Goal: Book appointment/travel/reservation

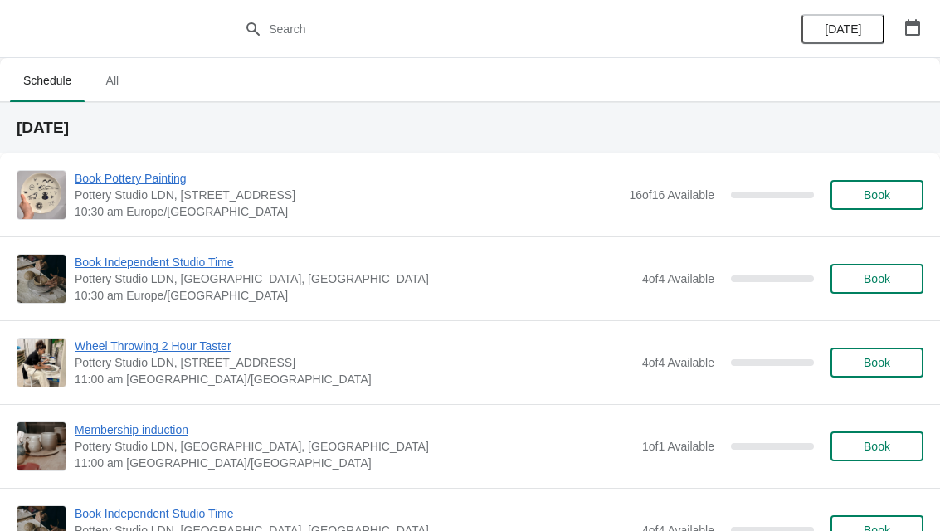
click at [884, 32] on button "[DATE]" at bounding box center [843, 29] width 83 height 30
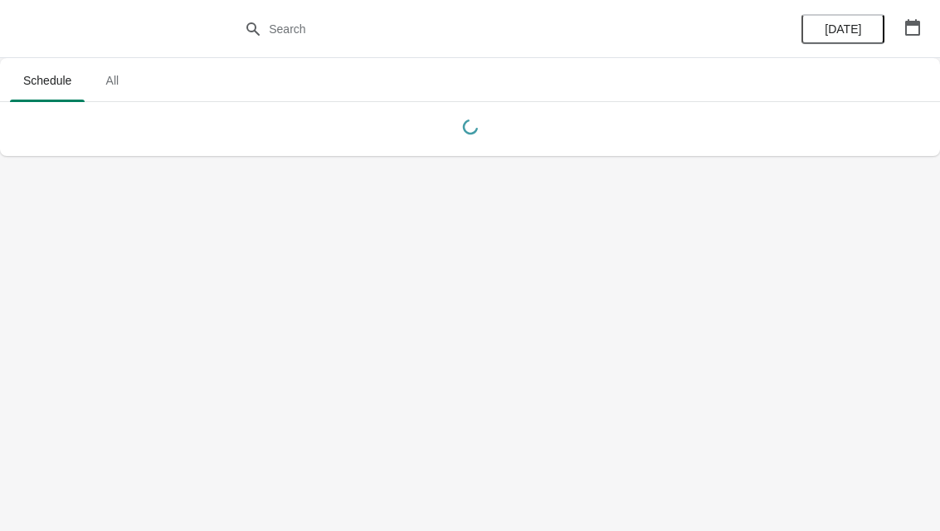
click at [924, 40] on button "button" at bounding box center [913, 27] width 30 height 30
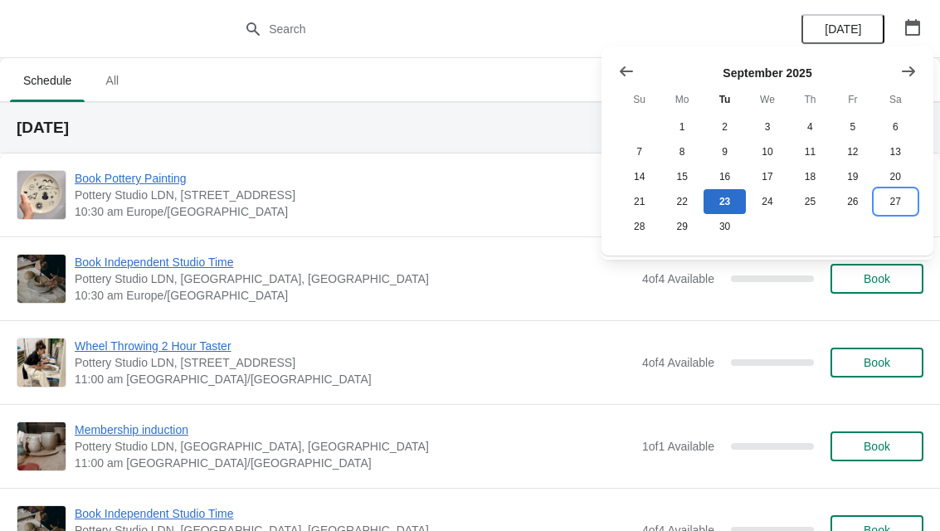
click at [893, 211] on button "27" at bounding box center [896, 201] width 42 height 25
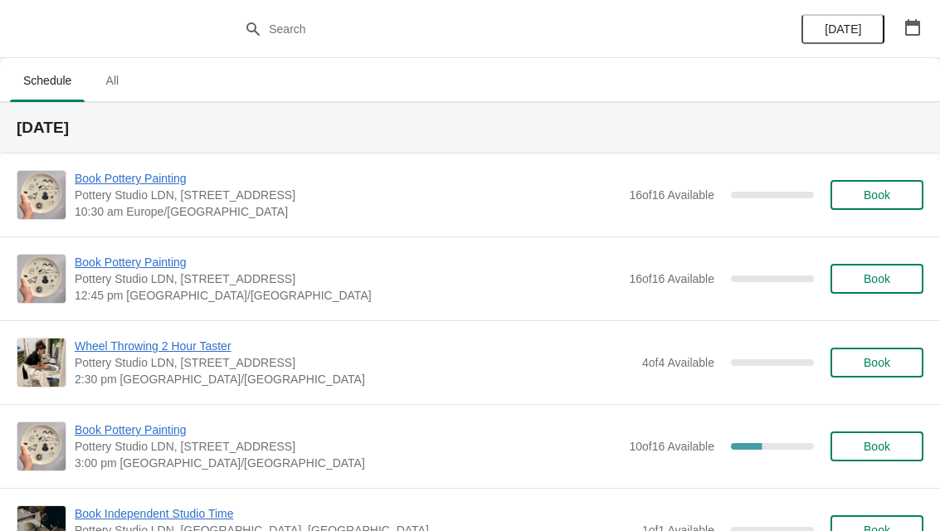
click at [884, 447] on span "Book" at bounding box center [877, 446] width 27 height 13
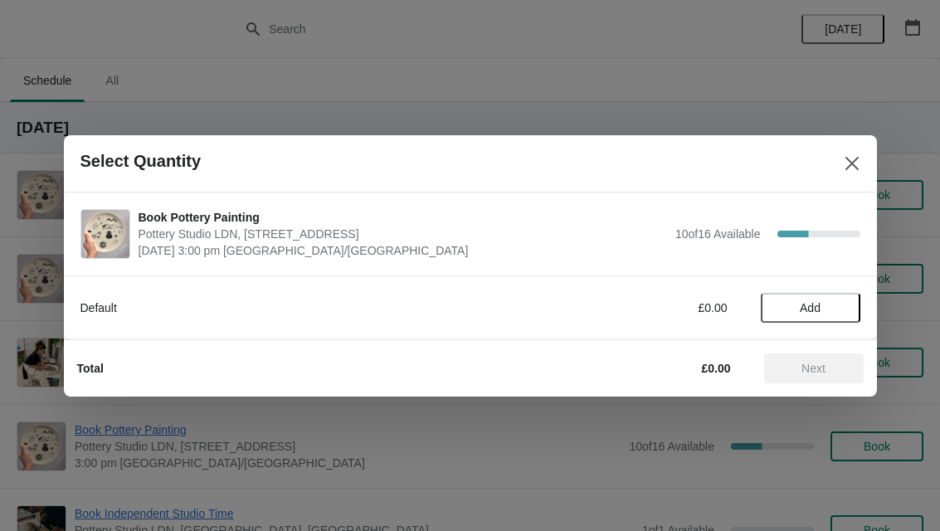
click at [822, 306] on span "Add" at bounding box center [811, 307] width 70 height 13
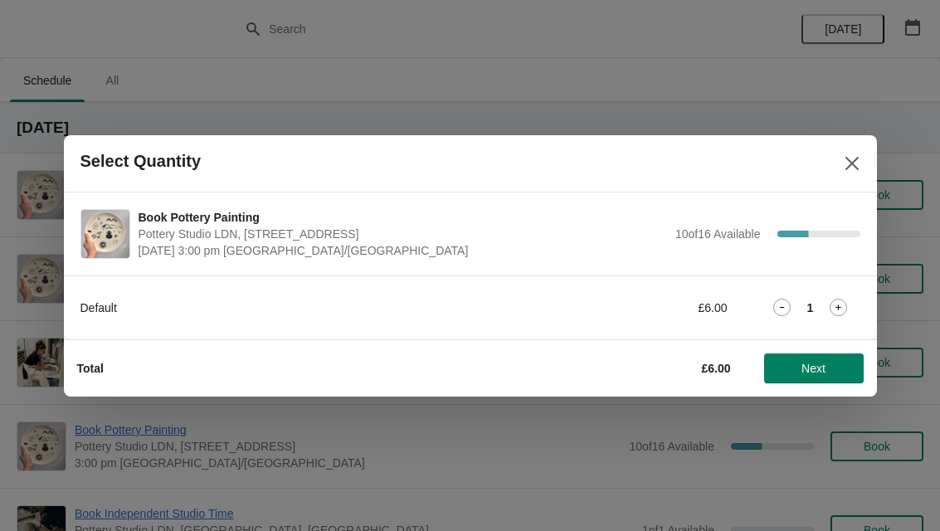
click at [839, 309] on icon at bounding box center [839, 308] width 6 height 6
click at [840, 309] on icon at bounding box center [838, 307] width 17 height 17
click at [831, 362] on span "Next" at bounding box center [813, 368] width 73 height 13
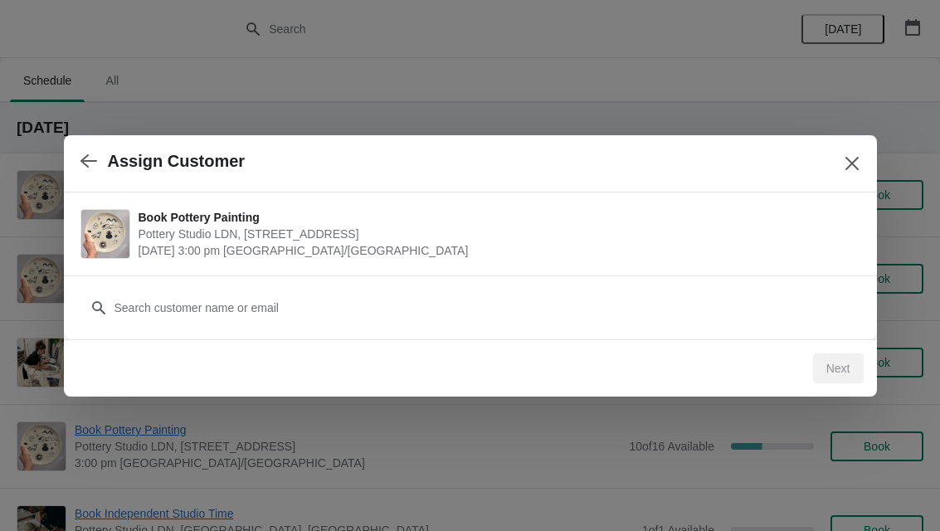
click at [97, 167] on button "button" at bounding box center [89, 161] width 30 height 32
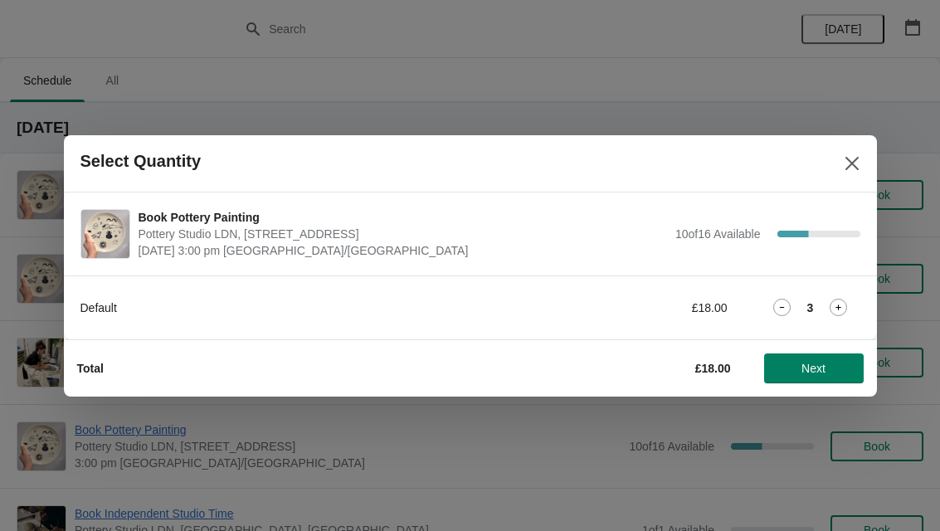
click at [775, 308] on icon at bounding box center [781, 307] width 17 height 17
click at [814, 366] on span "Next" at bounding box center [814, 368] width 24 height 13
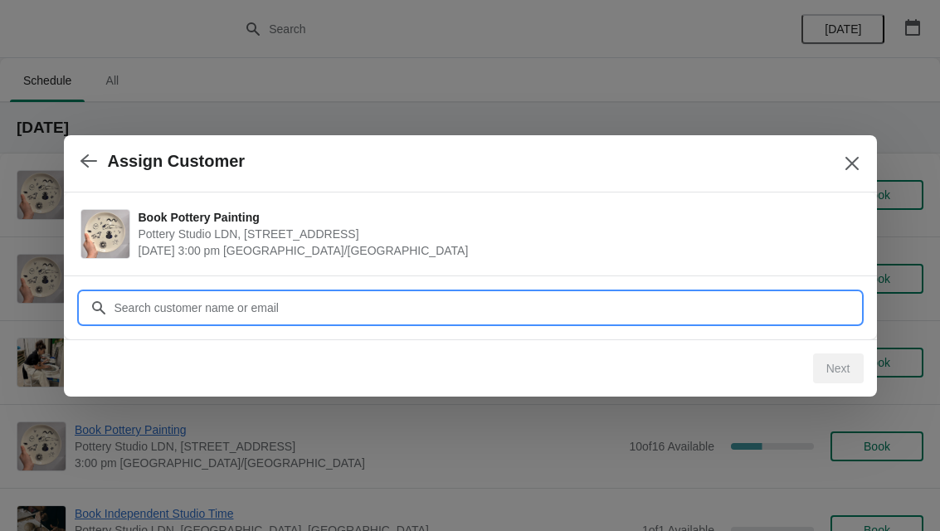
click at [690, 303] on input "Customer" at bounding box center [487, 308] width 747 height 30
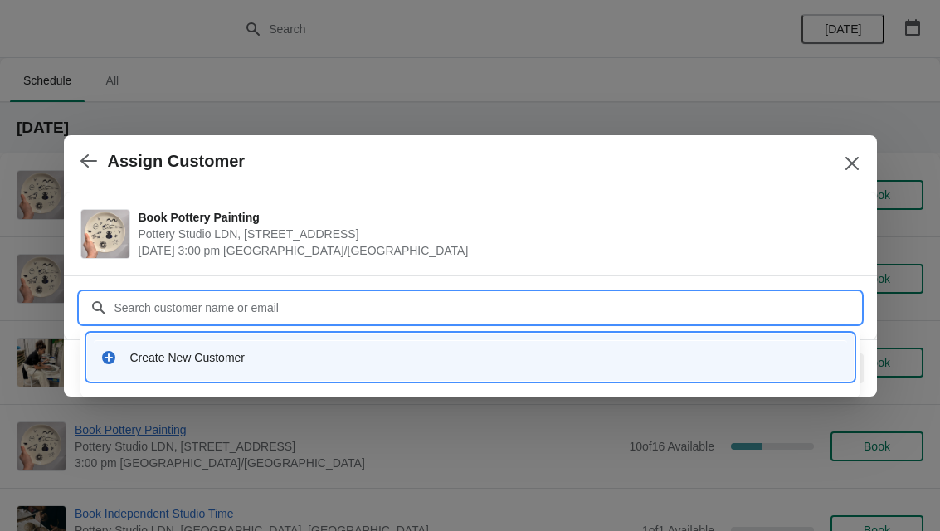
click at [239, 360] on div "Create New Customer" at bounding box center [485, 357] width 710 height 17
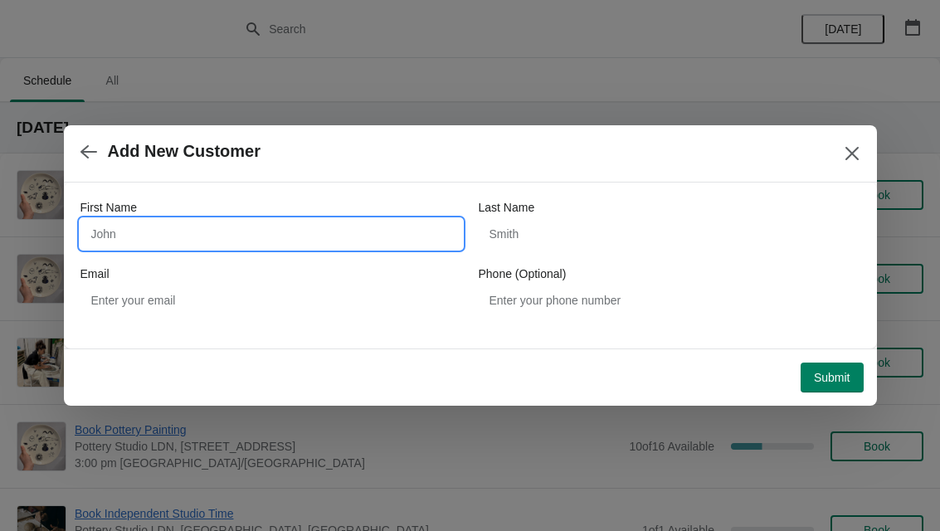
click at [192, 246] on input "First Name" at bounding box center [271, 234] width 382 height 30
type input "Zahrah"
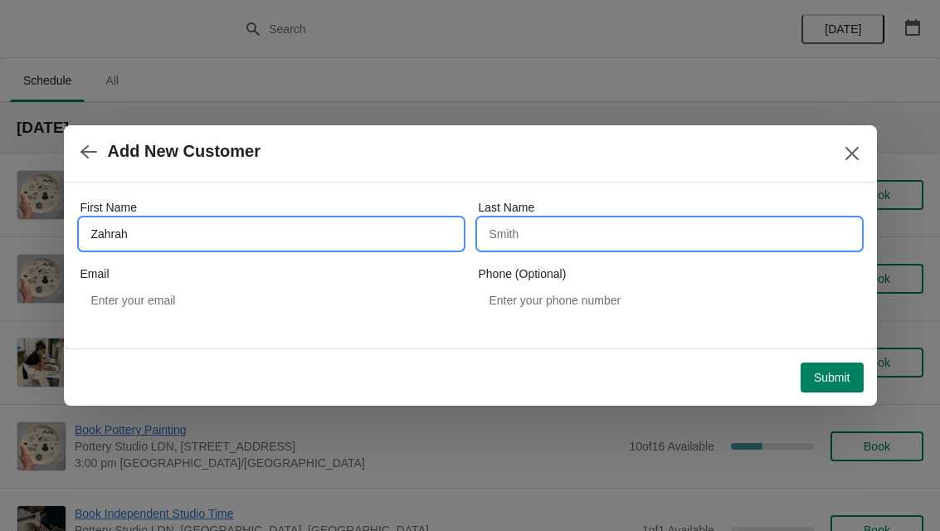
click at [558, 243] on input "Last Name" at bounding box center [670, 234] width 382 height 30
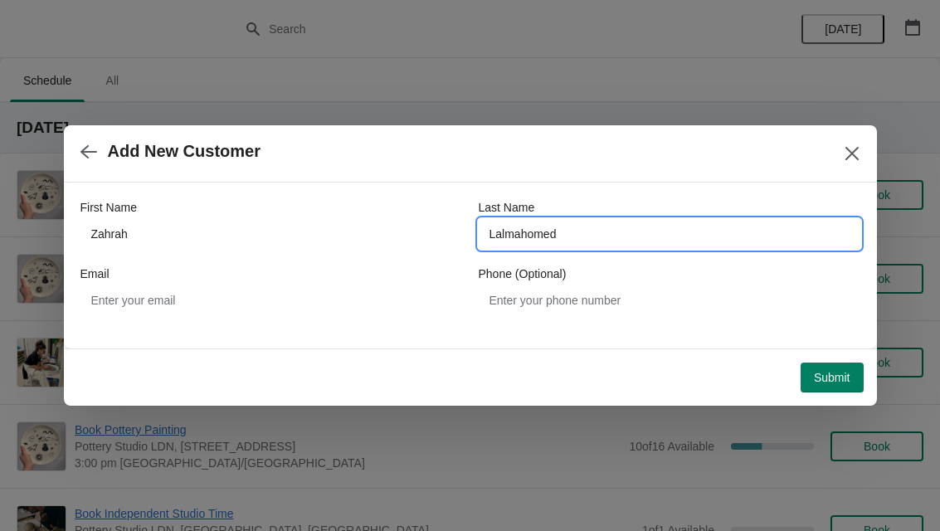
type input "Lalmahomed"
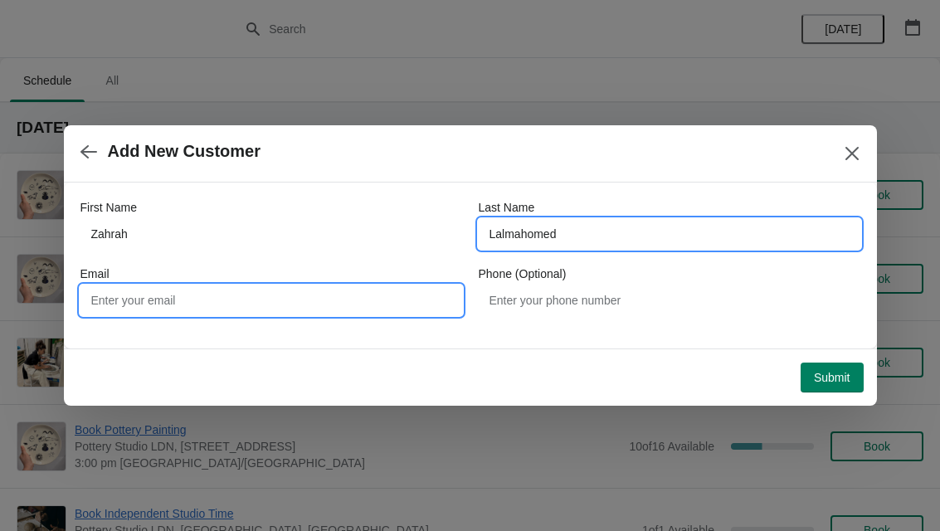
click at [228, 297] on input "Email" at bounding box center [271, 300] width 382 height 30
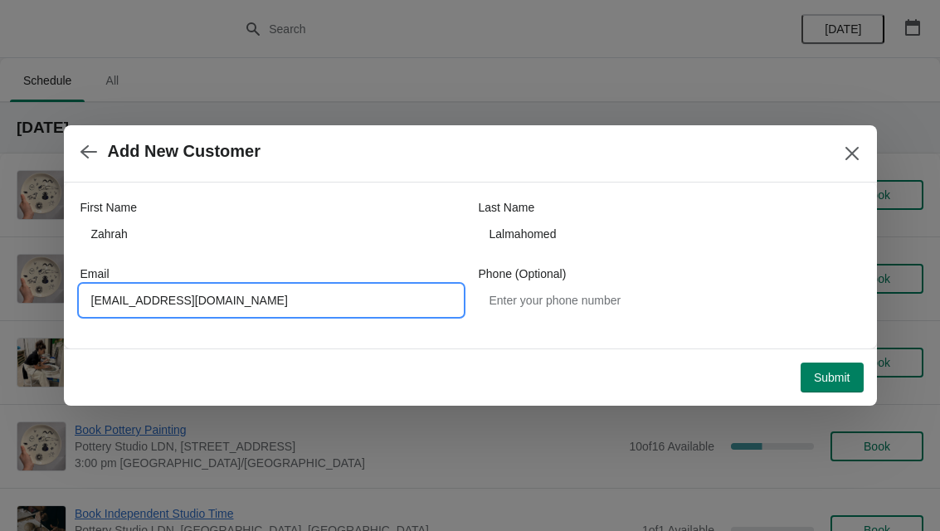
type input "Zarahlalmahomed@gmail.com"
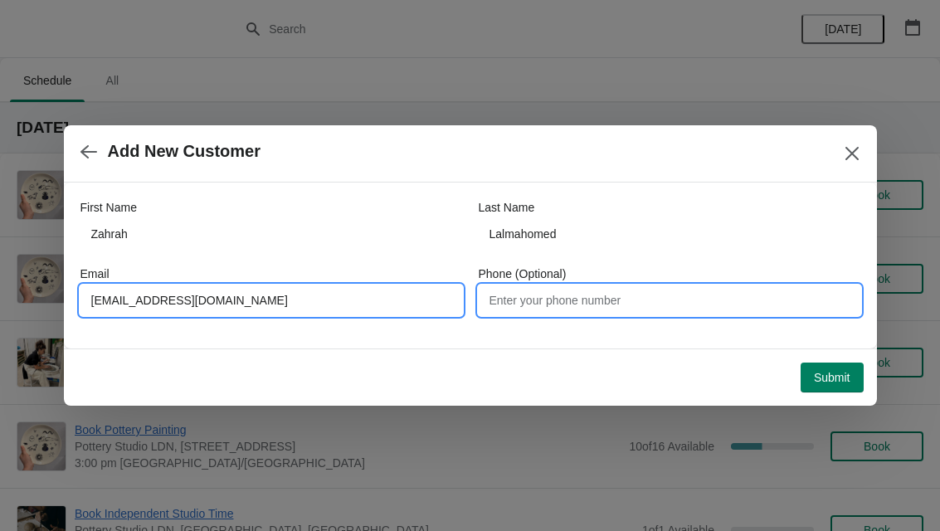
click at [592, 305] on input "Phone (Optional)" at bounding box center [670, 300] width 382 height 30
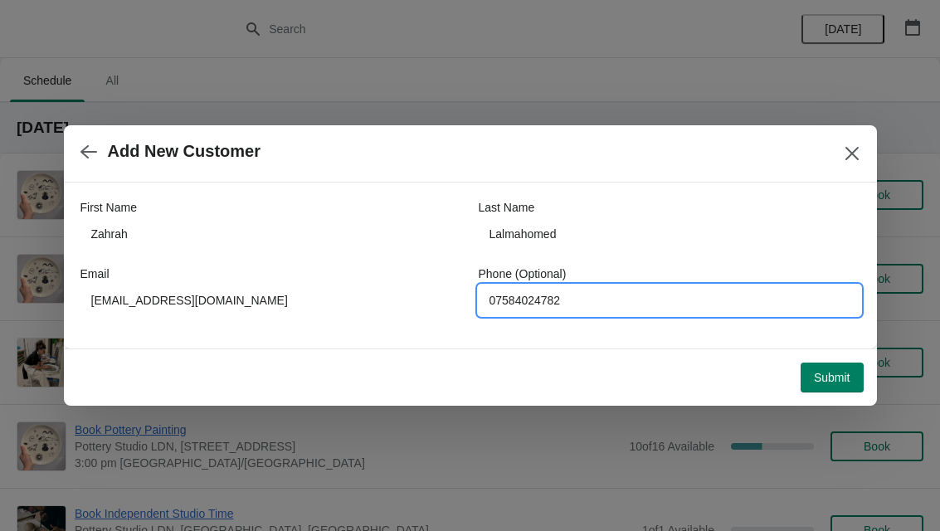
type input "07584024782"
click at [826, 379] on span "Submit" at bounding box center [832, 377] width 37 height 13
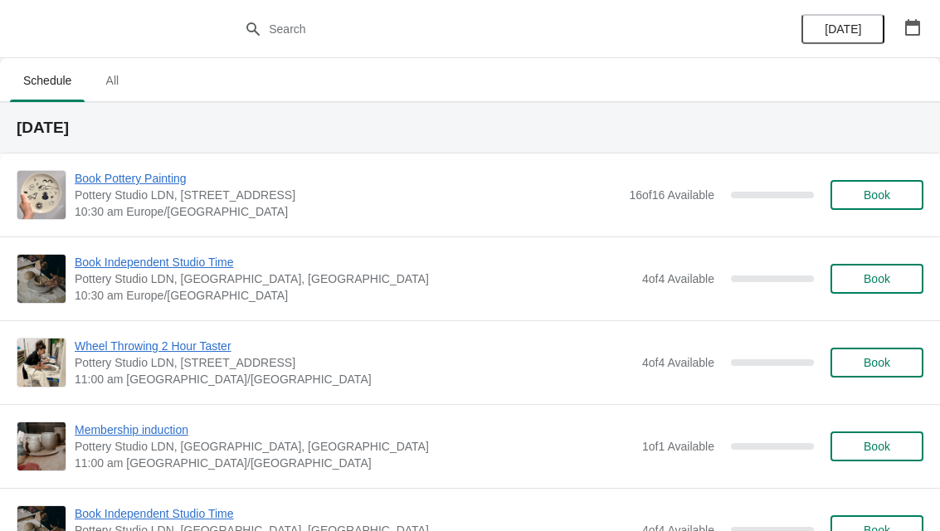
click at [901, 21] on button "button" at bounding box center [913, 27] width 30 height 30
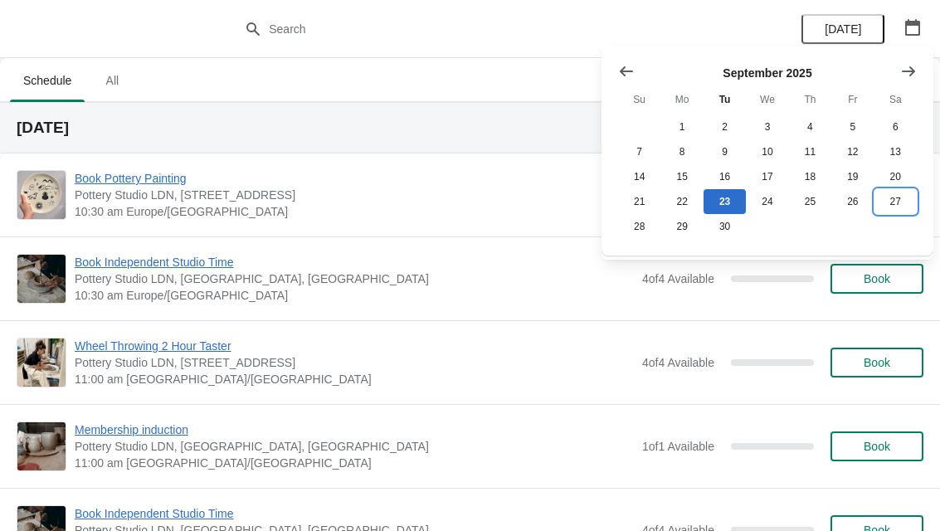
click at [896, 206] on button "27" at bounding box center [896, 201] width 42 height 25
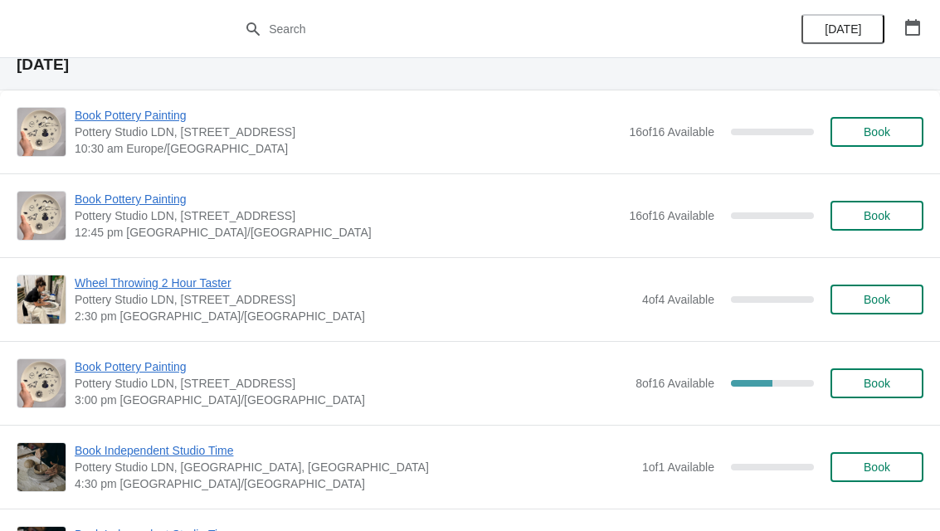
scroll to position [107, 0]
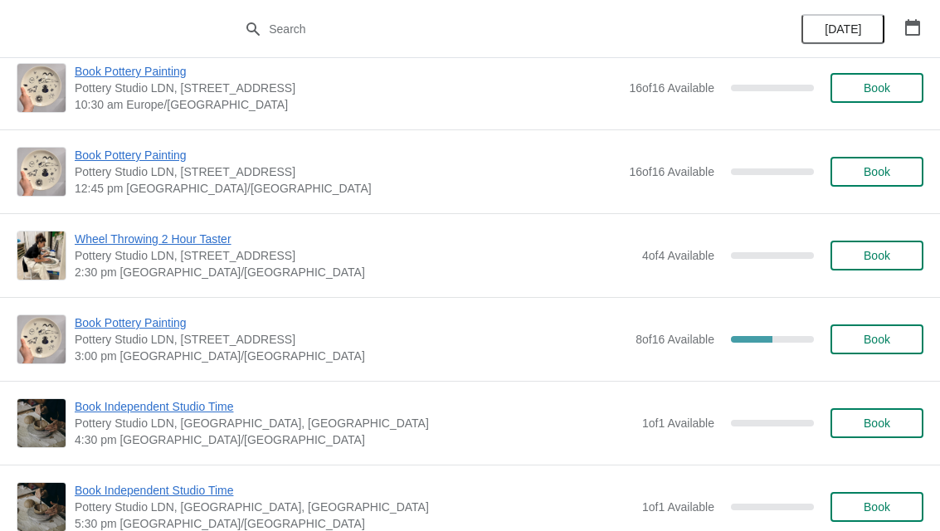
click at [870, 335] on span "Book" at bounding box center [877, 339] width 27 height 13
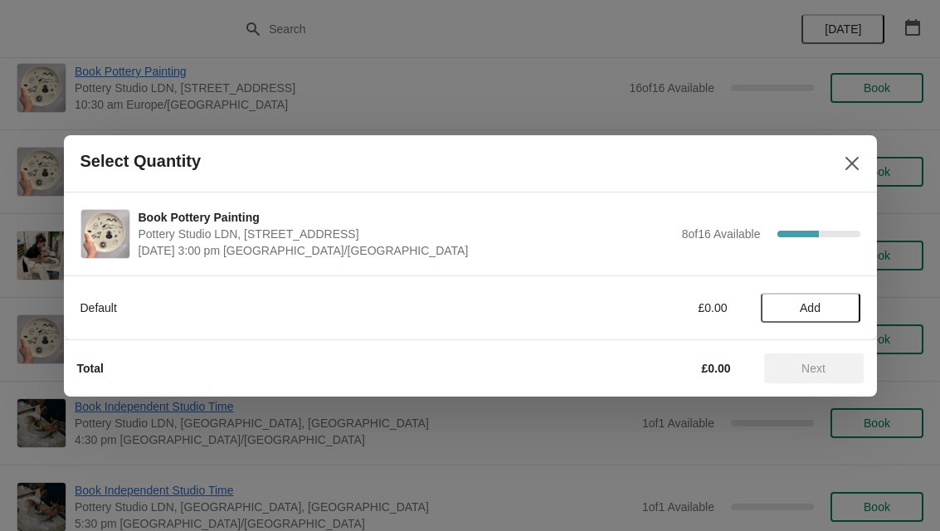
click at [806, 317] on button "Add" at bounding box center [811, 308] width 100 height 30
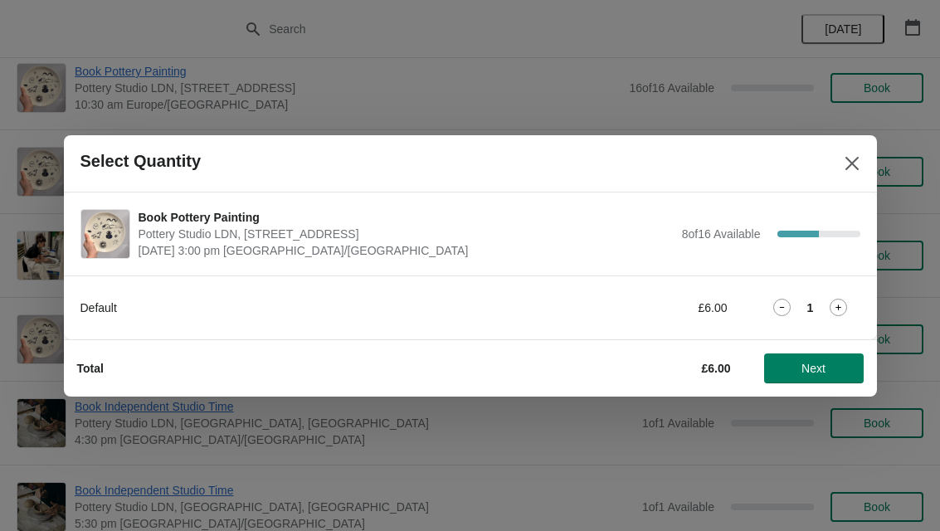
click at [843, 310] on icon at bounding box center [838, 307] width 17 height 17
click at [806, 380] on button "Next" at bounding box center [814, 368] width 100 height 30
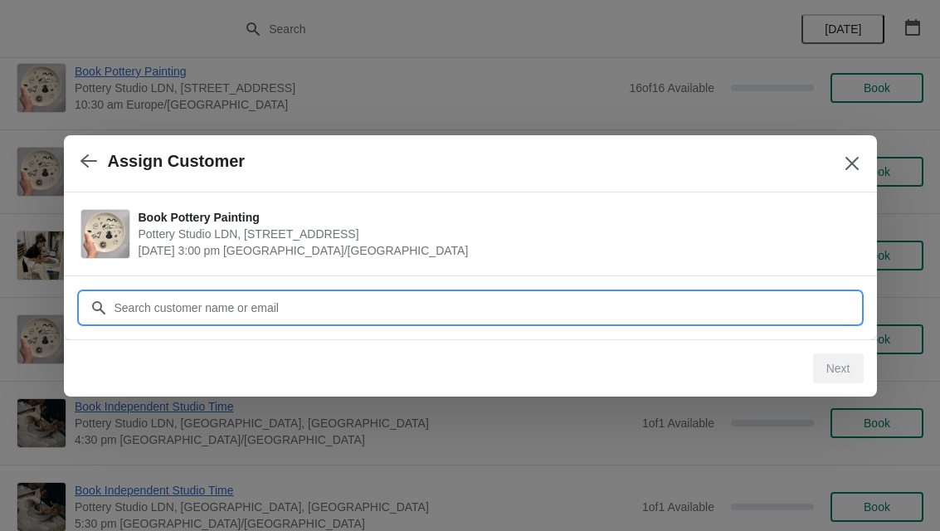
click at [373, 308] on input "Customer" at bounding box center [487, 308] width 747 height 30
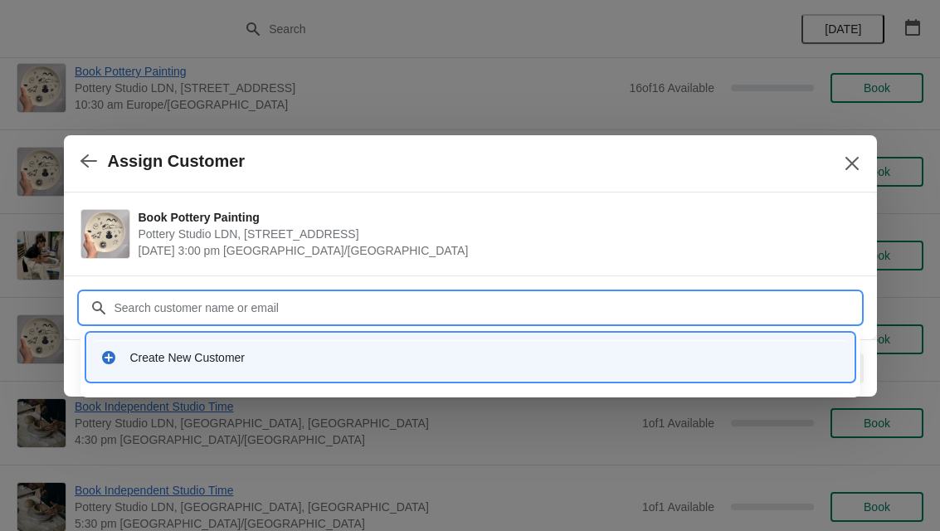
click at [206, 341] on div "Create New Customer" at bounding box center [470, 357] width 753 height 34
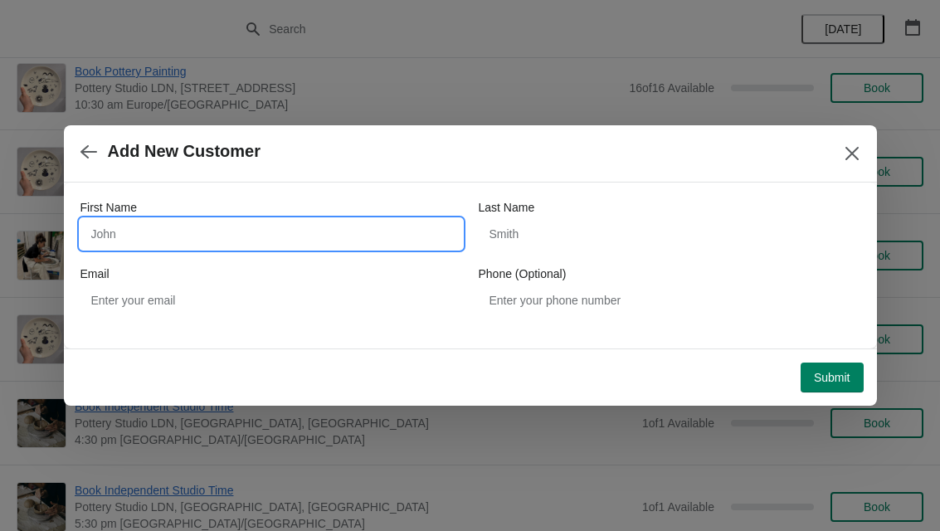
click at [218, 235] on input "First Name" at bounding box center [271, 234] width 382 height 30
type input "[PERSON_NAME]"
click at [553, 206] on div "Last Name" at bounding box center [670, 207] width 382 height 17
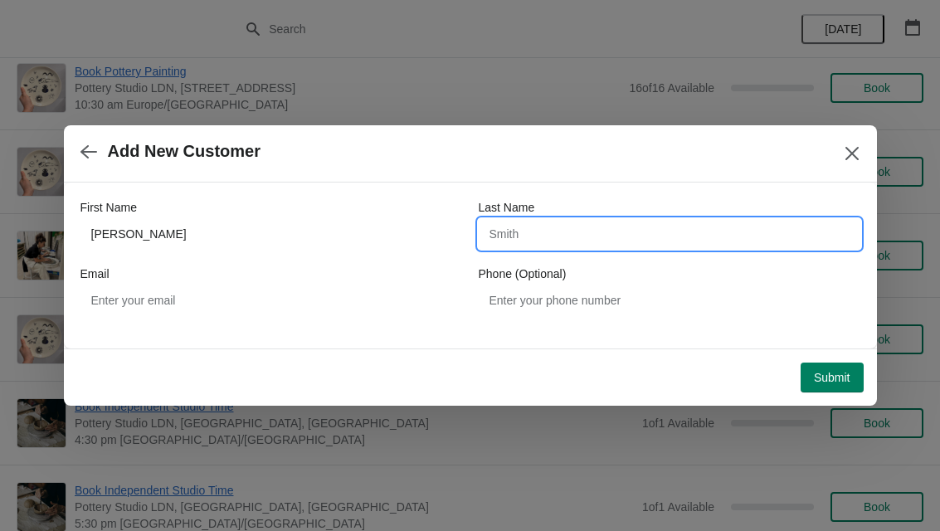
click at [547, 229] on input "Last Name" at bounding box center [670, 234] width 382 height 30
type input "Mahmual"
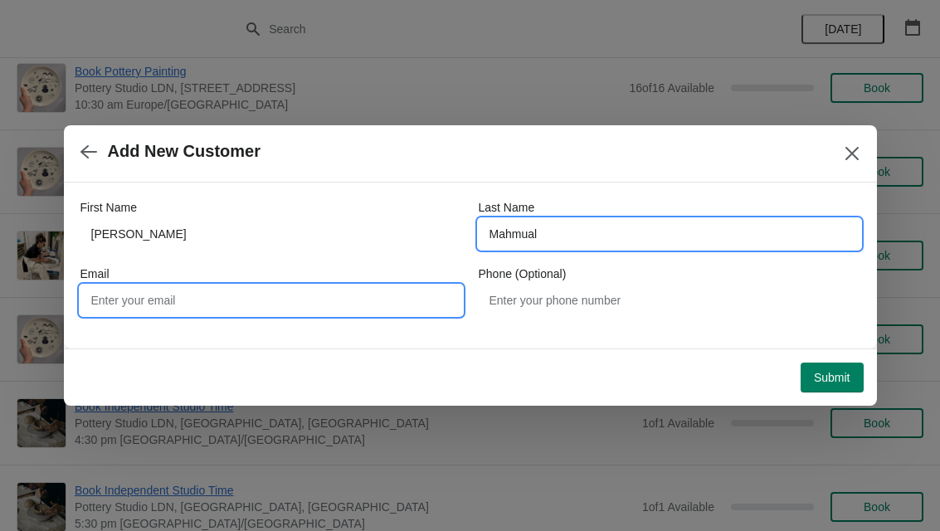
click at [257, 307] on input "Email" at bounding box center [271, 300] width 382 height 30
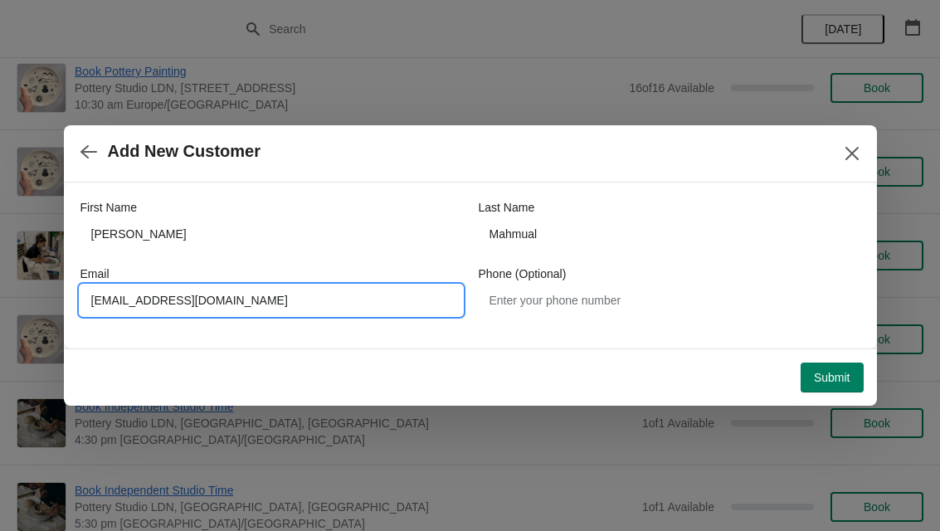
type input "[EMAIL_ADDRESS][DOMAIN_NAME]"
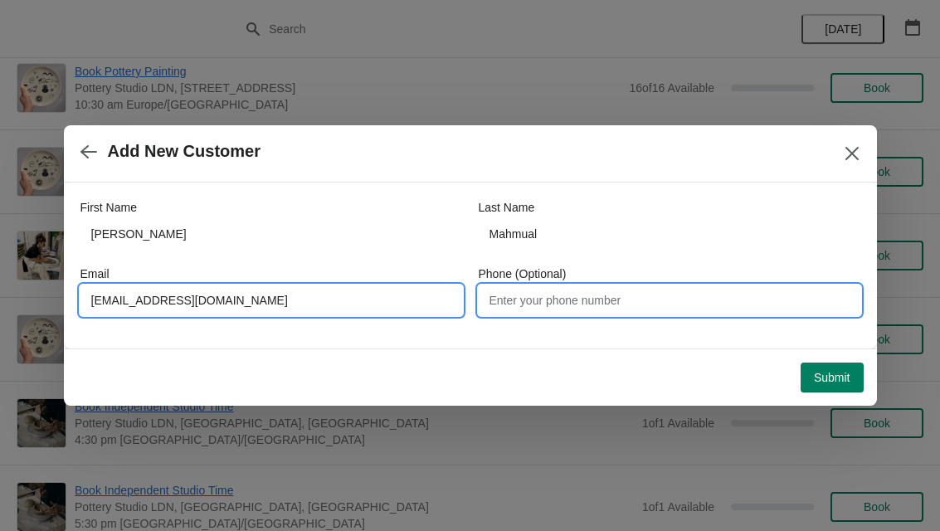
click at [633, 306] on input "Phone (Optional)" at bounding box center [670, 300] width 382 height 30
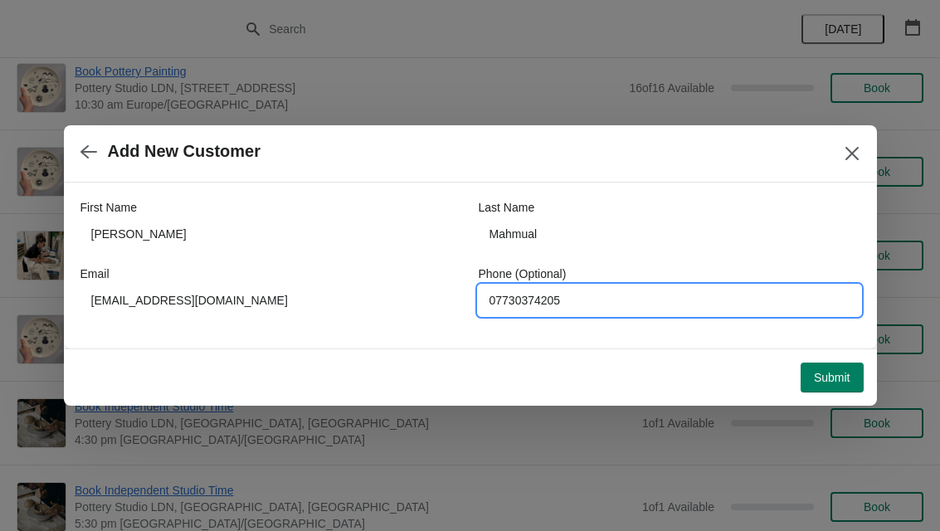
type input "07730374205"
click at [821, 378] on span "Submit" at bounding box center [832, 377] width 37 height 13
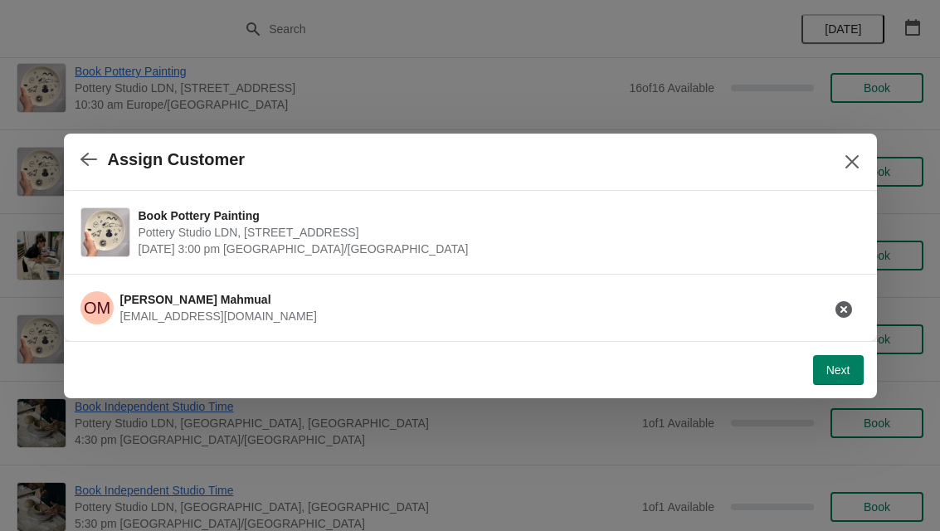
click at [831, 383] on button "Next" at bounding box center [838, 370] width 51 height 30
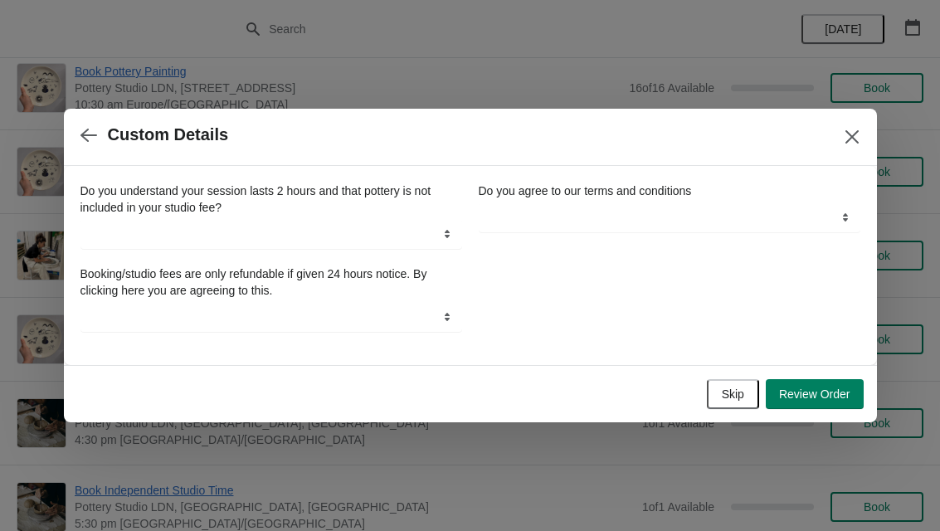
click at [732, 407] on button "Skip" at bounding box center [733, 394] width 52 height 30
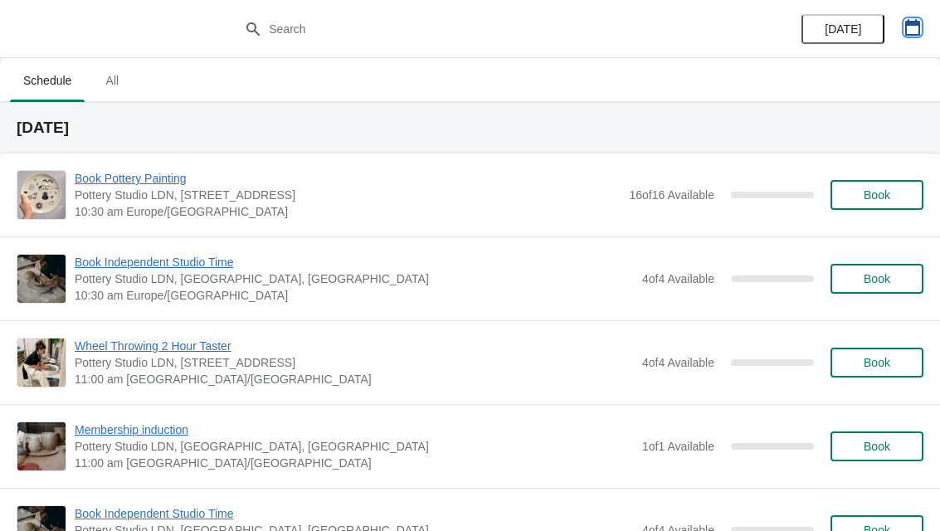
click at [907, 30] on icon "button" at bounding box center [912, 27] width 17 height 17
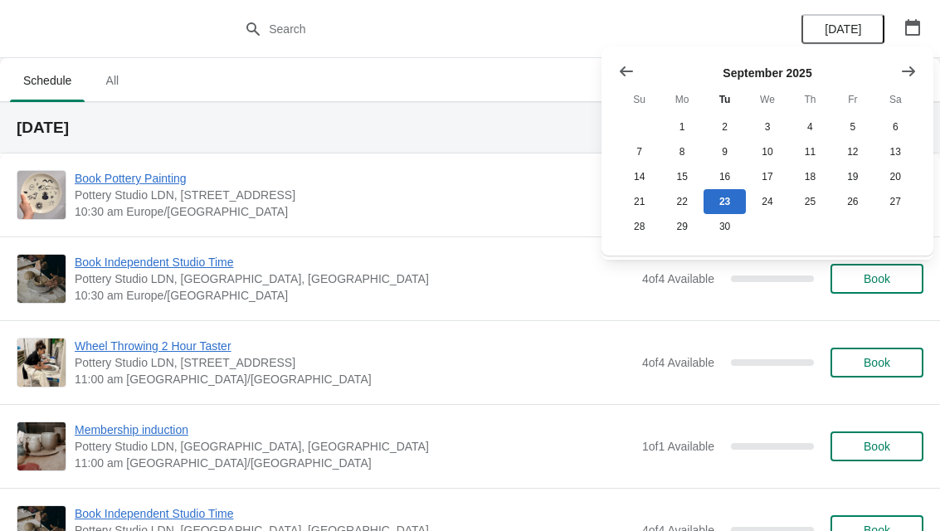
click at [914, 72] on icon "Show next month, October 2025" at bounding box center [908, 71] width 17 height 17
click at [817, 230] on button "30" at bounding box center [810, 226] width 42 height 25
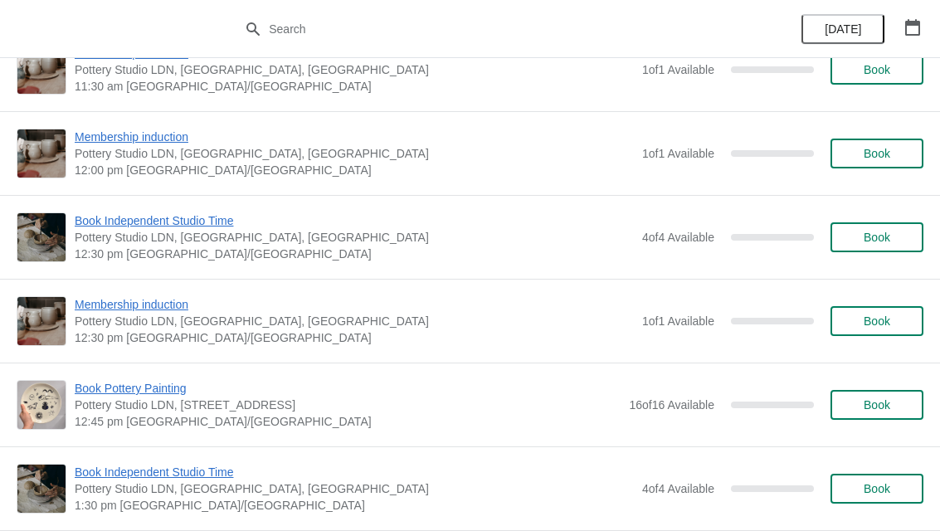
scroll to position [631, 0]
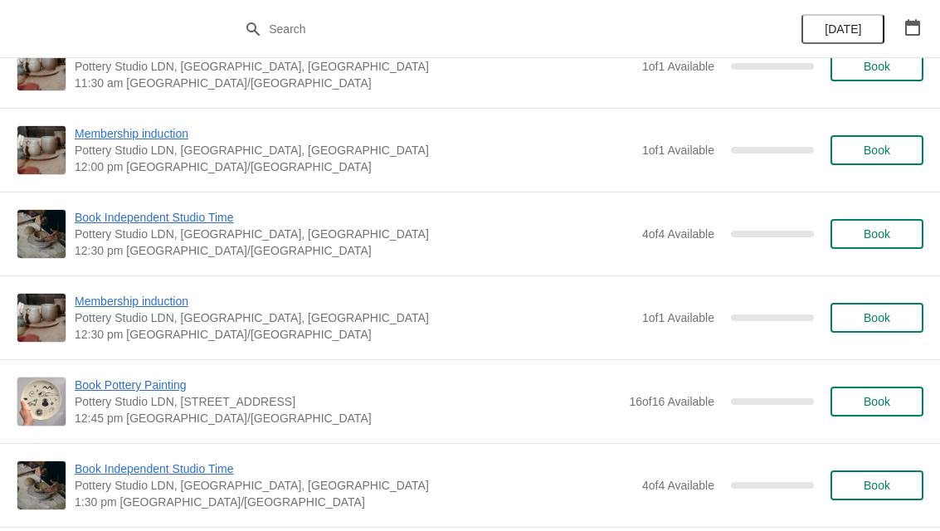
click at [870, 403] on span "Book" at bounding box center [877, 401] width 27 height 13
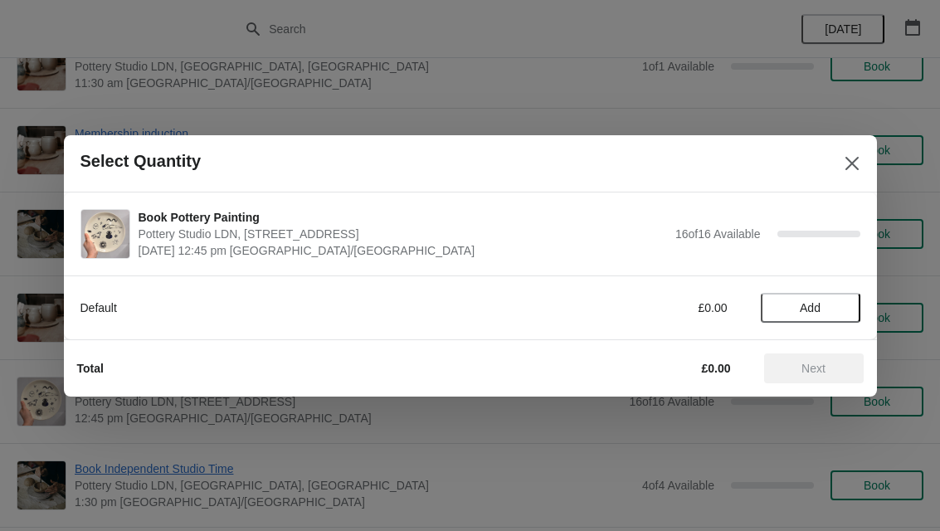
click at [819, 312] on span "Add" at bounding box center [810, 307] width 21 height 13
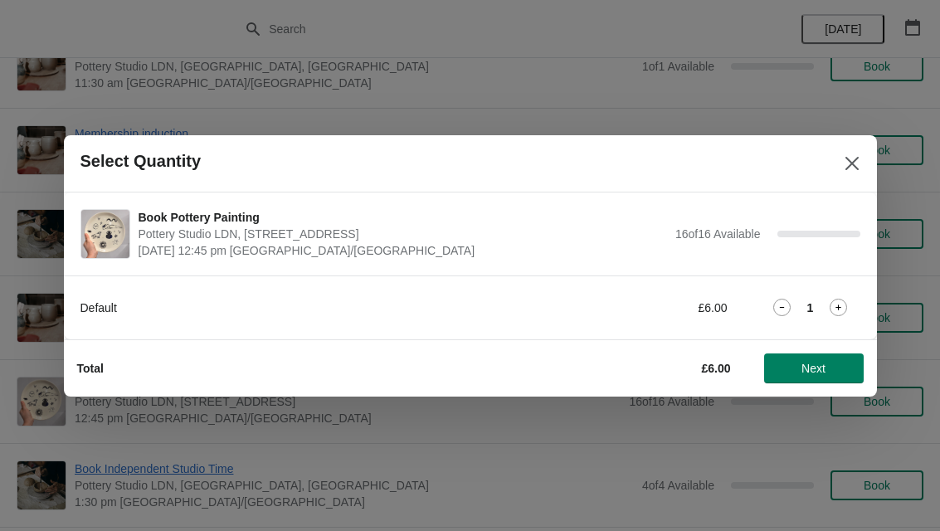
click at [840, 314] on icon at bounding box center [838, 307] width 17 height 17
click at [834, 315] on icon at bounding box center [838, 307] width 17 height 17
click at [826, 378] on button "Next" at bounding box center [814, 368] width 100 height 30
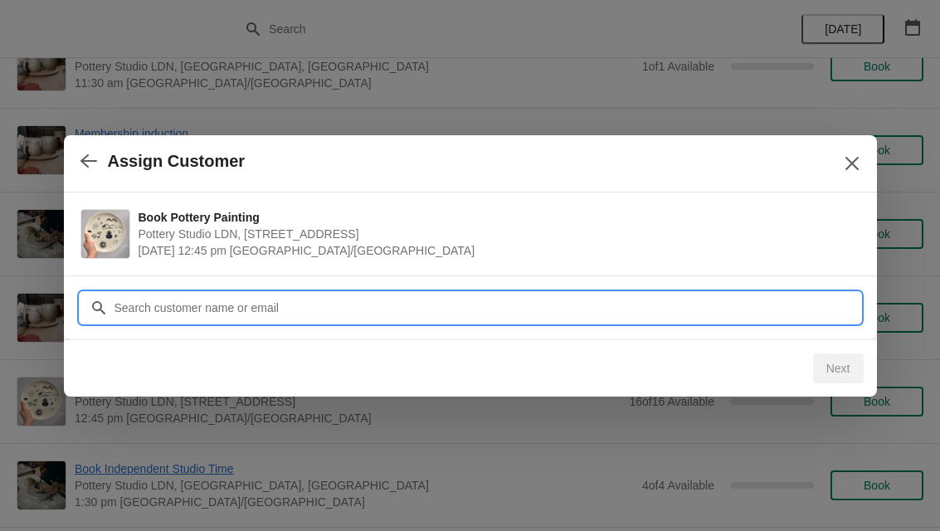
click at [796, 315] on input "Customer" at bounding box center [487, 308] width 747 height 30
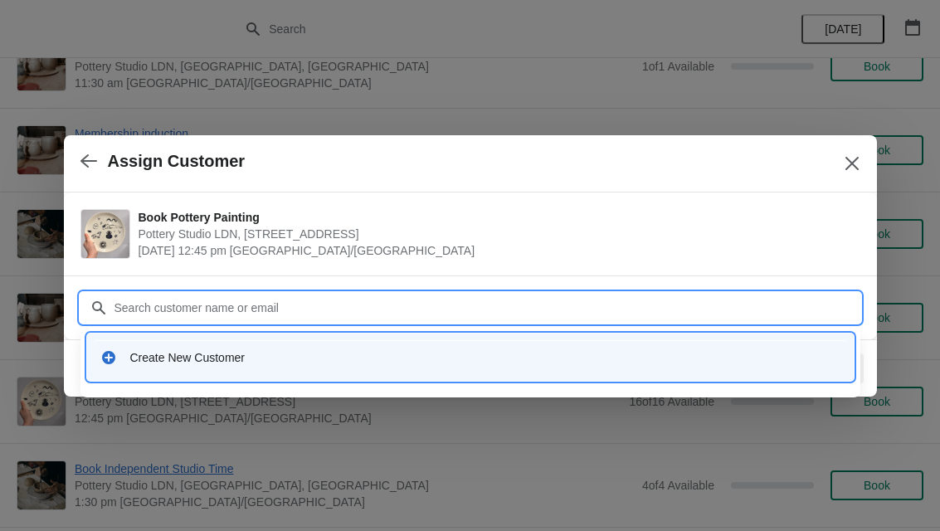
click at [378, 379] on div "Create New Customer" at bounding box center [470, 357] width 767 height 47
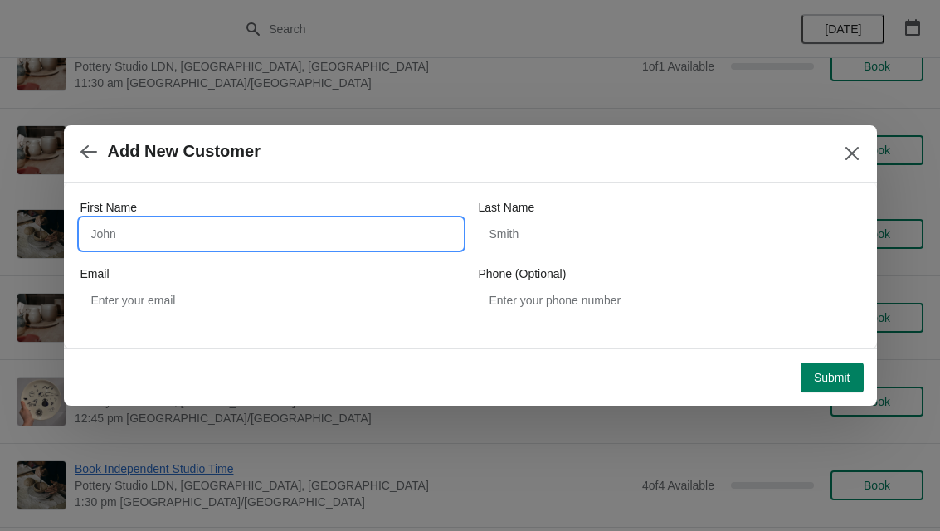
click at [221, 231] on input "First Name" at bounding box center [271, 234] width 382 height 30
type input "A"
click at [95, 160] on button "button" at bounding box center [89, 151] width 30 height 32
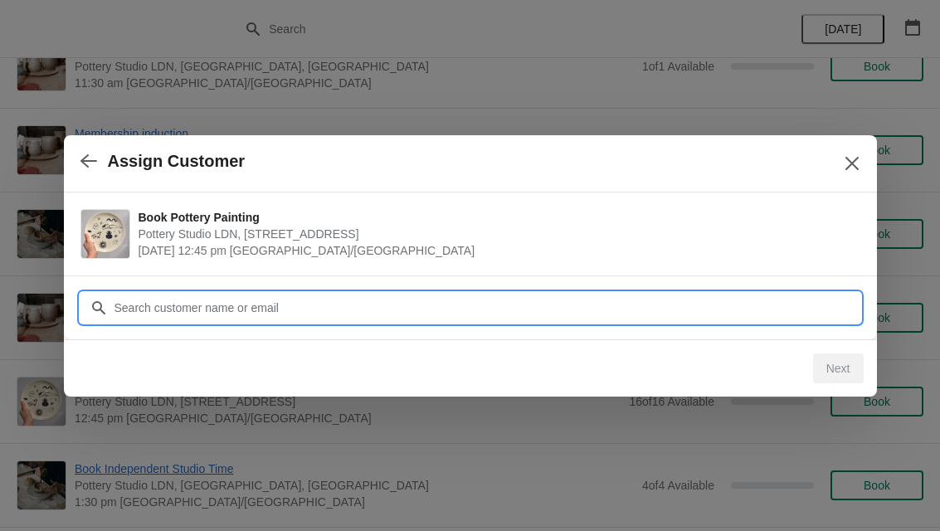
click at [212, 312] on input "Customer" at bounding box center [487, 308] width 747 height 30
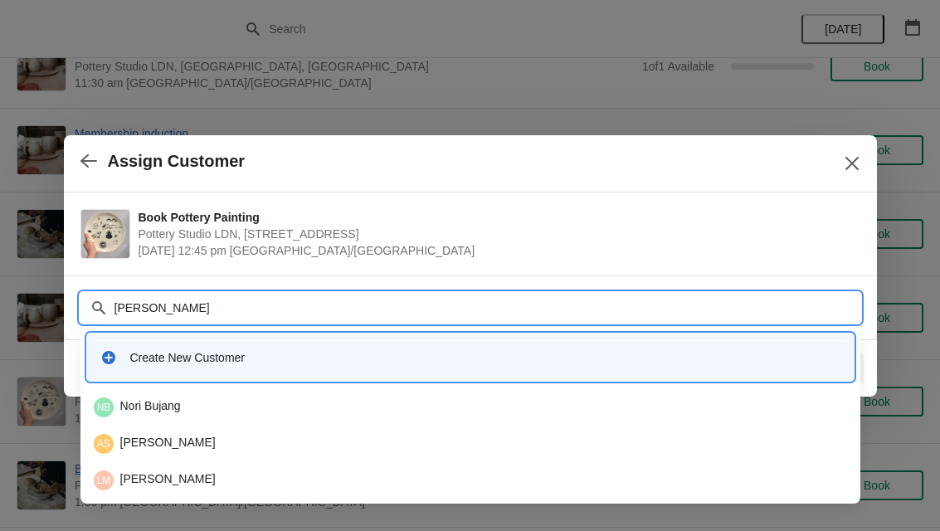
type input "Angie"
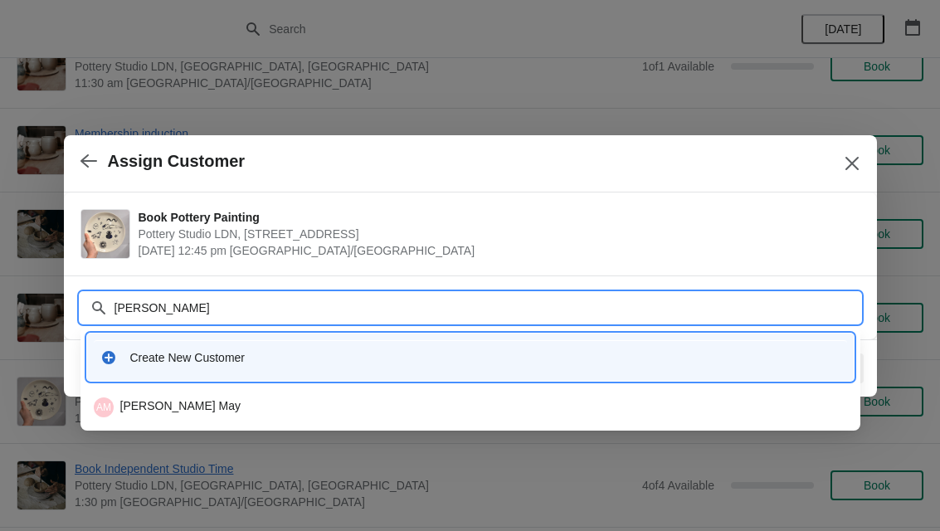
click at [280, 413] on div "AM Angie May" at bounding box center [470, 407] width 753 height 20
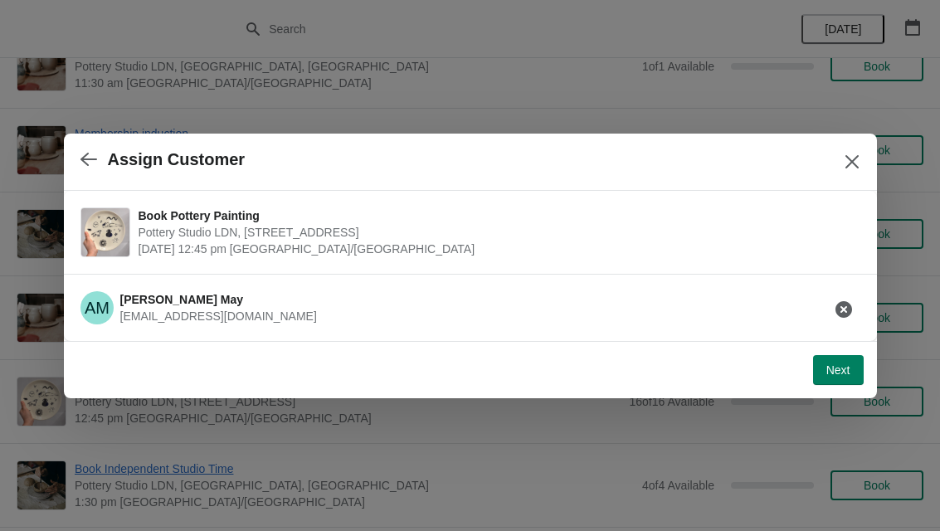
click at [836, 375] on span "Next" at bounding box center [838, 369] width 24 height 13
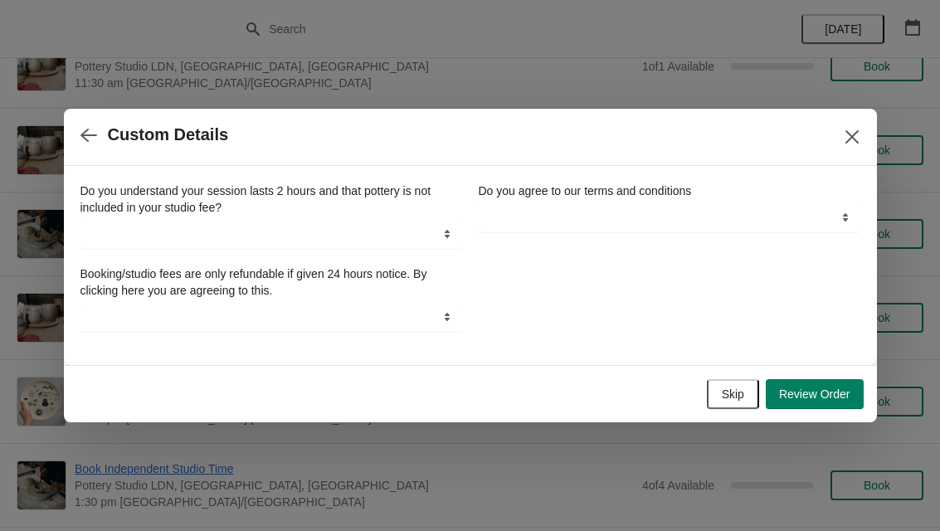
click at [722, 390] on span "Skip" at bounding box center [733, 393] width 22 height 13
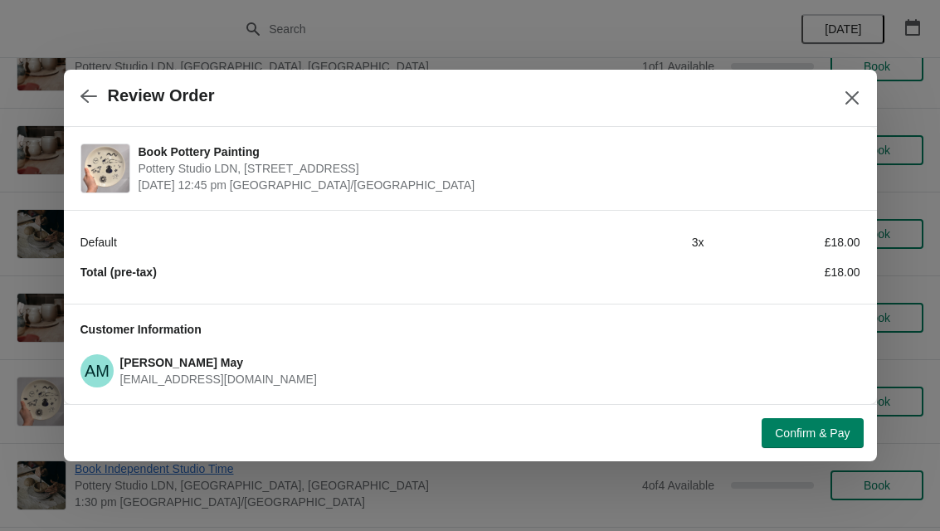
click at [816, 441] on button "Confirm & Pay" at bounding box center [812, 433] width 101 height 30
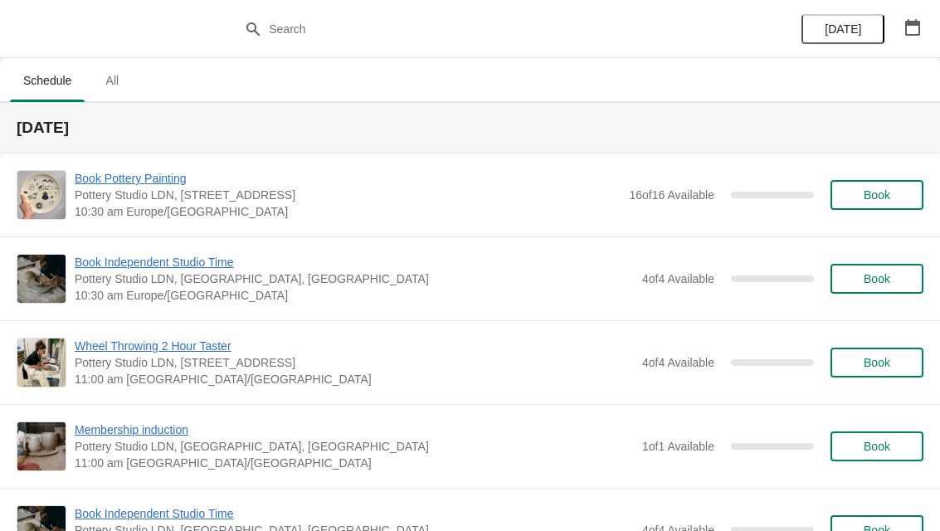
click at [926, 32] on button "button" at bounding box center [913, 27] width 30 height 30
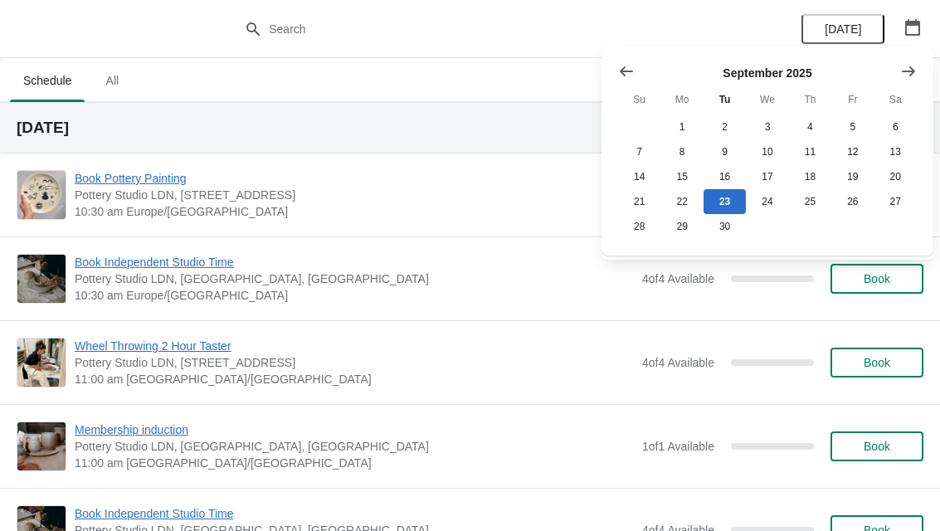
click at [898, 74] on button "Show next month, October 2025" at bounding box center [909, 71] width 30 height 30
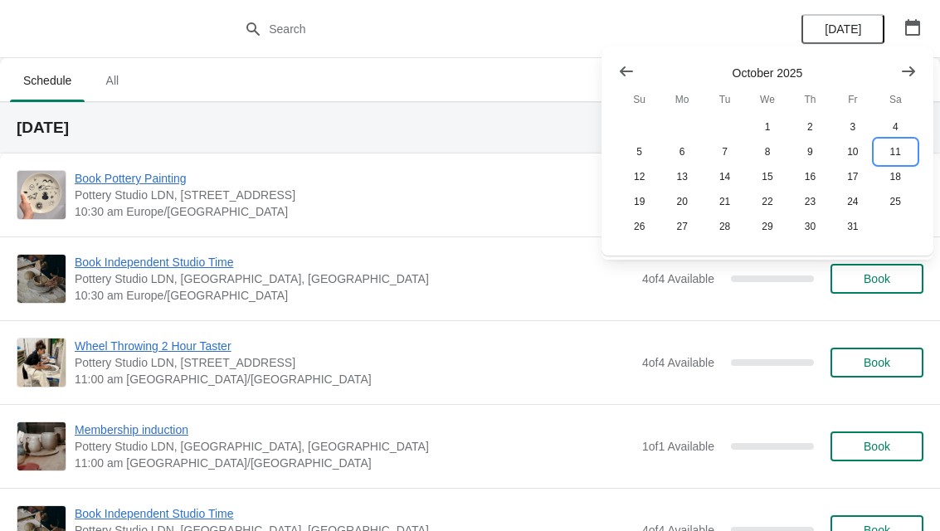
click at [891, 152] on button "11" at bounding box center [896, 151] width 42 height 25
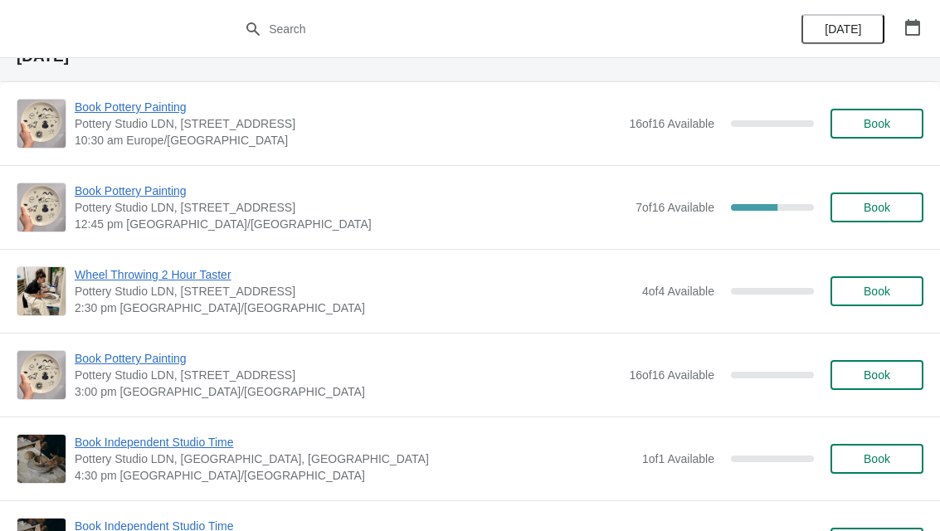
scroll to position [76, 0]
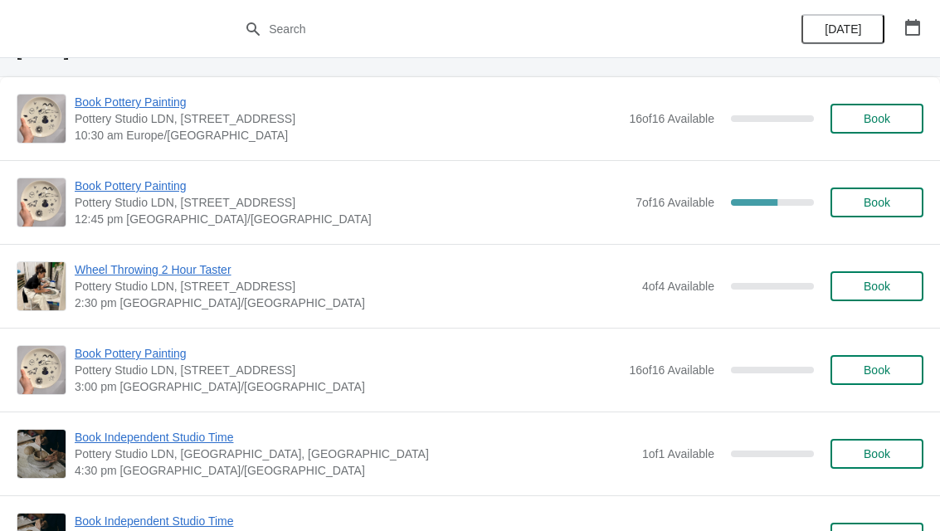
click at [882, 368] on span "Book" at bounding box center [877, 369] width 27 height 13
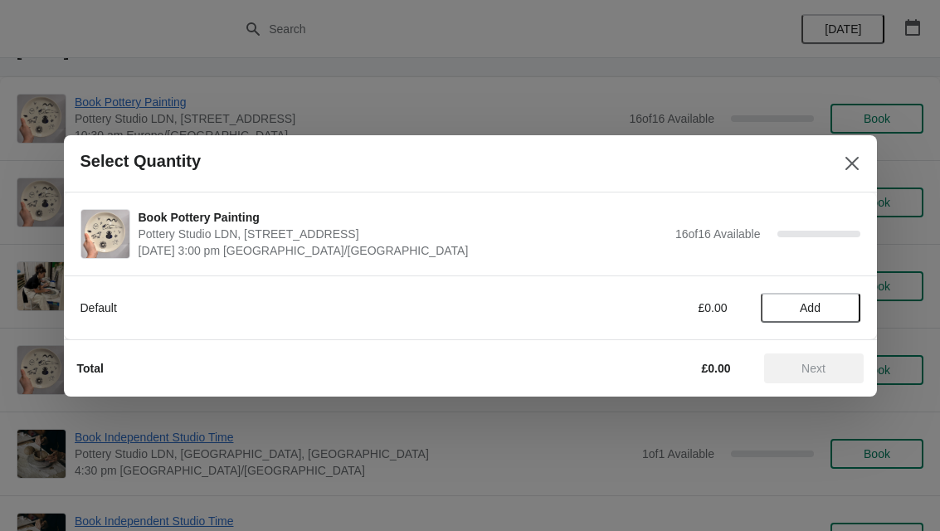
click at [821, 307] on span "Add" at bounding box center [811, 307] width 70 height 13
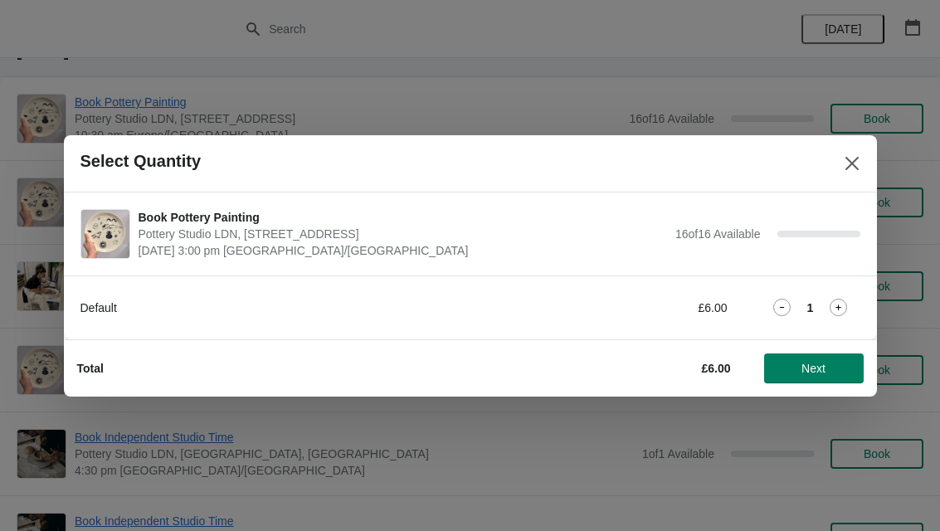
click at [838, 309] on icon at bounding box center [838, 307] width 17 height 17
click at [816, 378] on button "Next" at bounding box center [814, 368] width 100 height 30
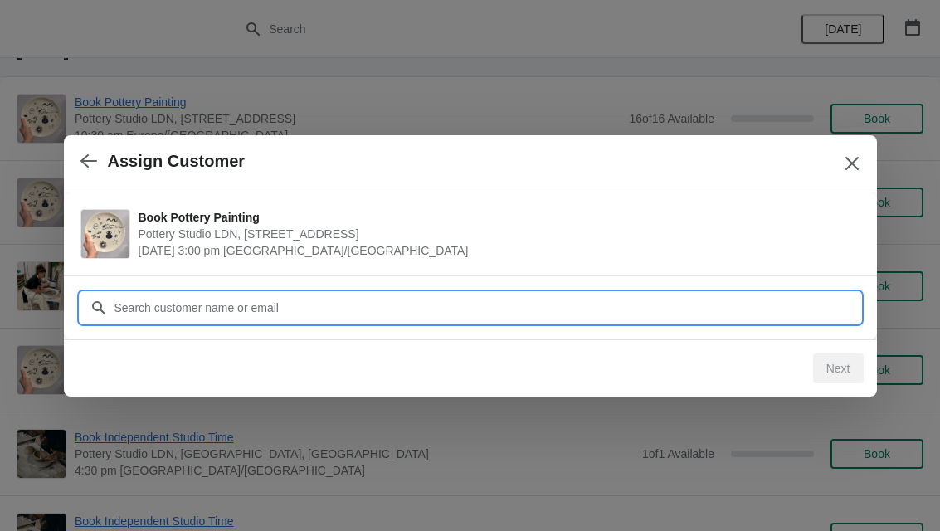
click at [494, 309] on input "Customer" at bounding box center [487, 308] width 747 height 30
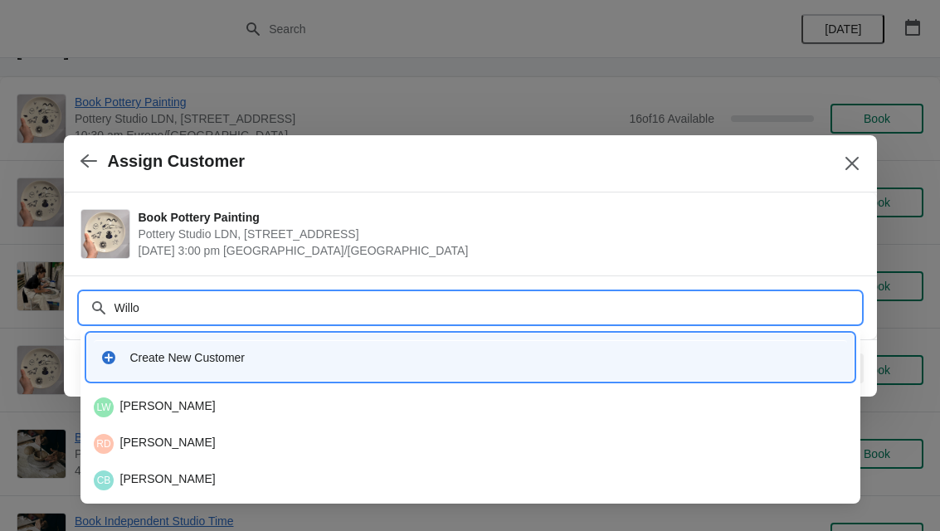
type input "Willow"
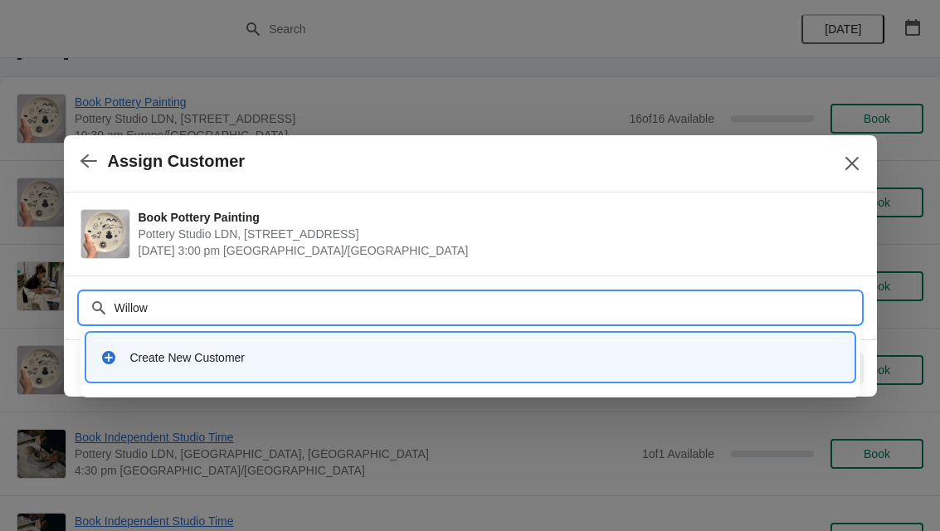
click at [144, 348] on div "Create New Customer" at bounding box center [470, 357] width 753 height 34
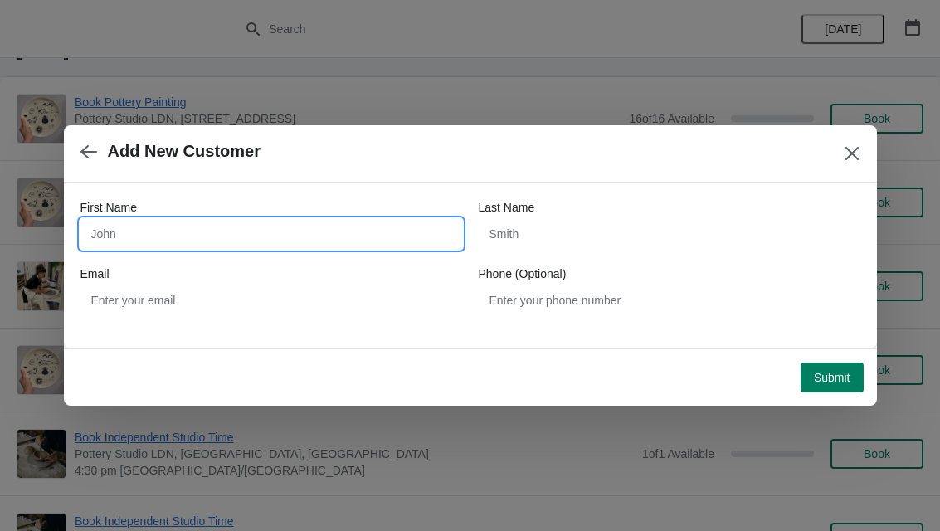
click at [141, 236] on input "First Name" at bounding box center [271, 234] width 382 height 30
type input "Willow"
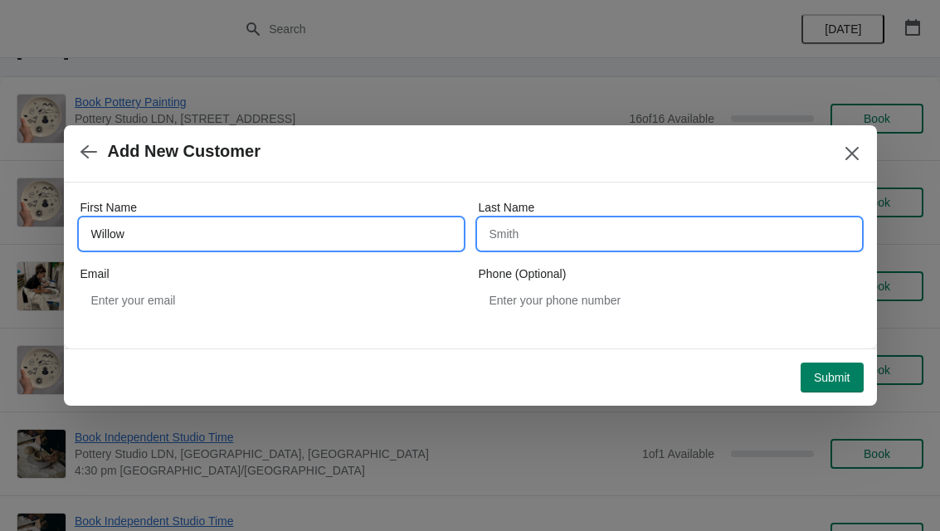
click at [612, 231] on input "Last Name" at bounding box center [670, 234] width 382 height 30
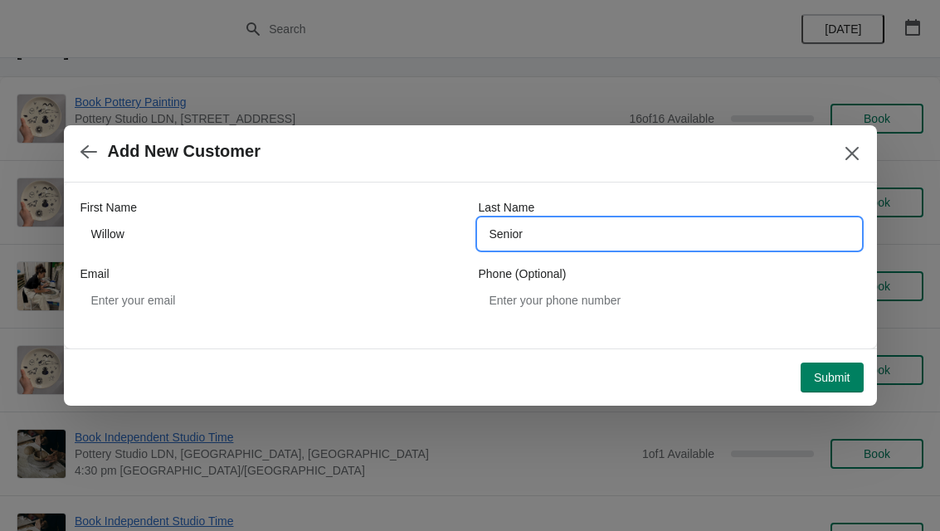
type input "Senior"
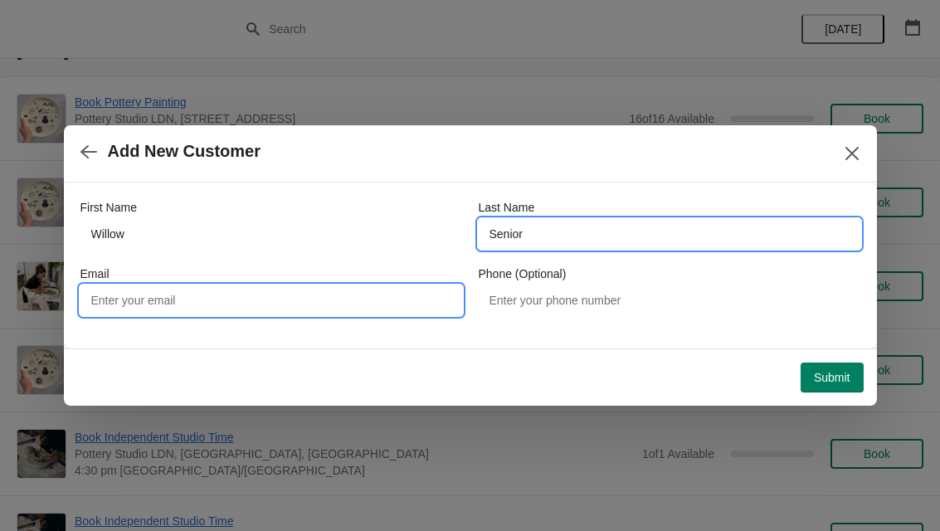
click at [147, 311] on input "Email" at bounding box center [271, 300] width 382 height 30
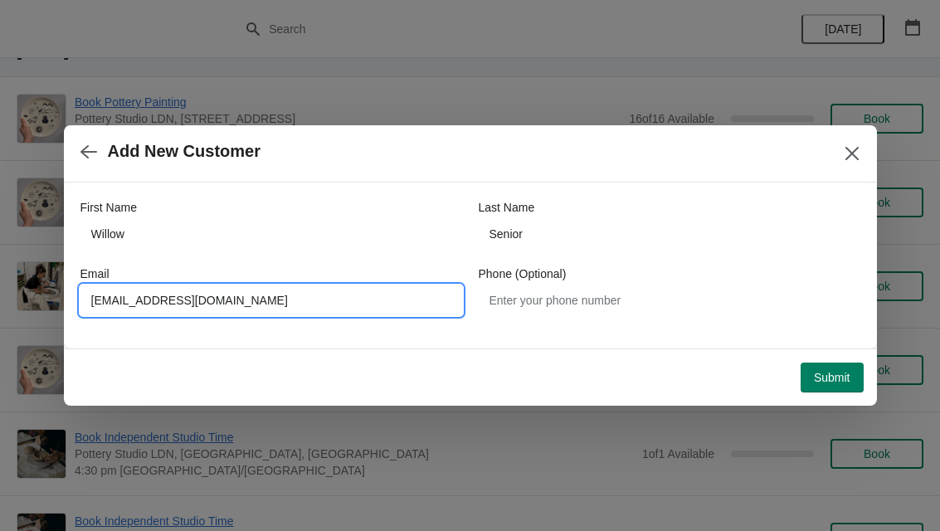
type input "Willow1senior@gmail.com"
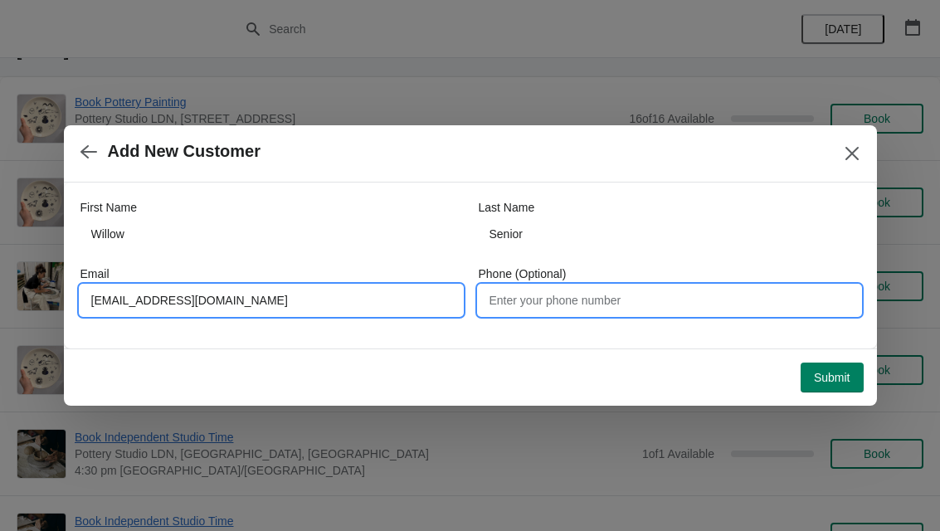
click at [604, 314] on input "Phone (Optional)" at bounding box center [670, 300] width 382 height 30
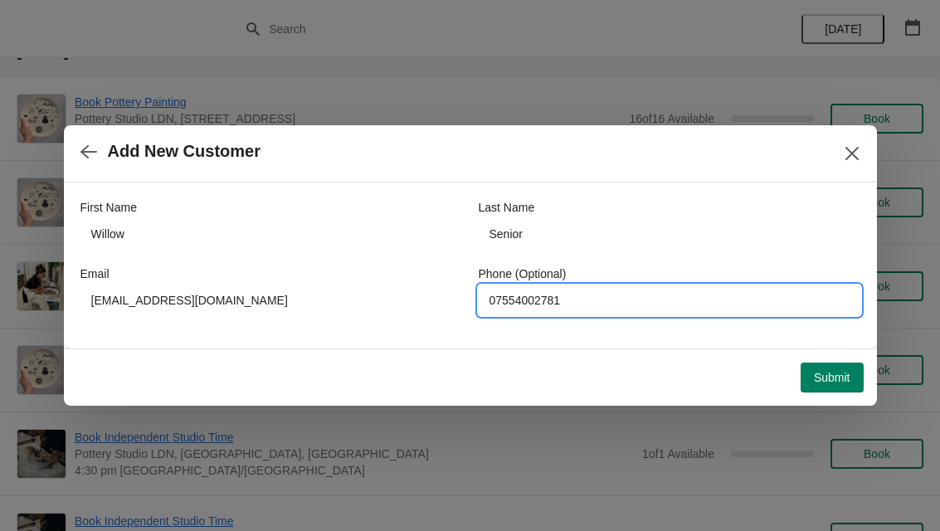
type input "07554002781"
click at [834, 378] on span "Submit" at bounding box center [832, 377] width 37 height 13
